Goal: Find specific page/section: Find specific page/section

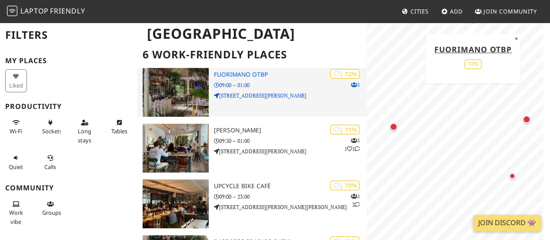
scroll to position [46, 0]
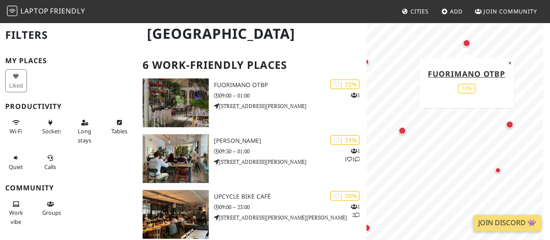
click at [512, 68] on div "Fuorimano OTBP 72% ×" at bounding box center [467, 83] width 95 height 50
click at [512, 64] on button "×" at bounding box center [510, 63] width 8 height 10
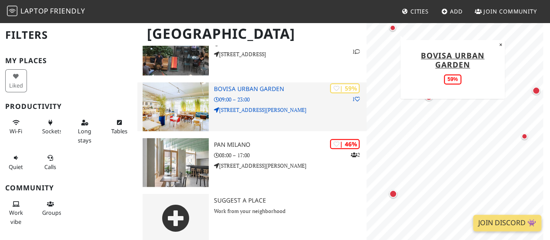
scroll to position [266, 0]
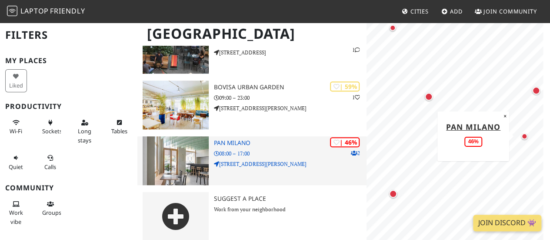
click at [300, 164] on p "[STREET_ADDRESS][PERSON_NAME]" at bounding box center [290, 164] width 153 height 8
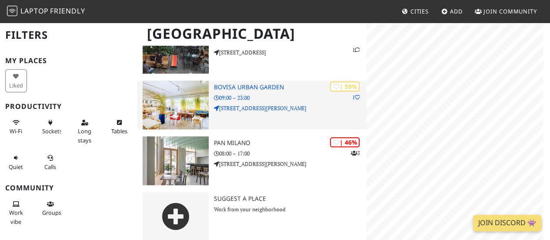
scroll to position [266, 0]
